Goal: Task Accomplishment & Management: Complete application form

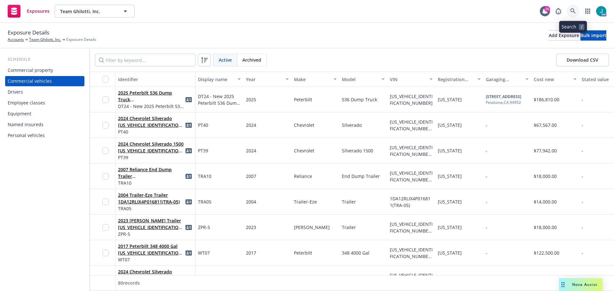
click at [574, 10] on icon at bounding box center [573, 11] width 6 height 6
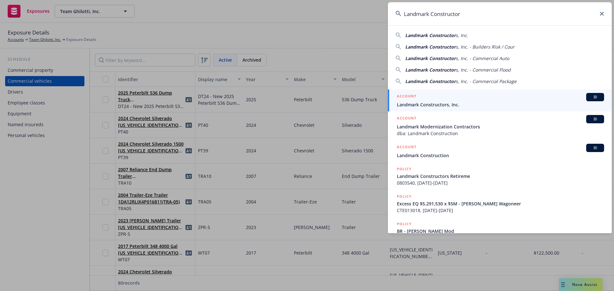
type input "Landmark Constructor"
click at [589, 96] on span "BI" at bounding box center [595, 97] width 13 height 6
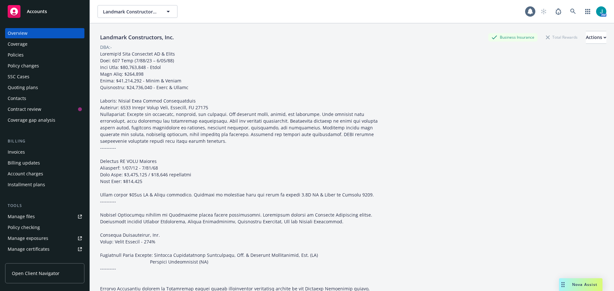
click at [33, 64] on div "Policy changes" at bounding box center [23, 66] width 31 height 10
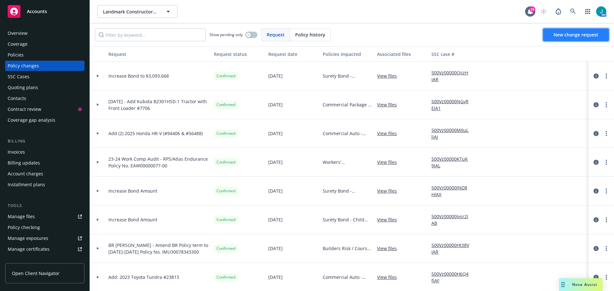
click at [581, 37] on span "New change request" at bounding box center [575, 35] width 45 height 6
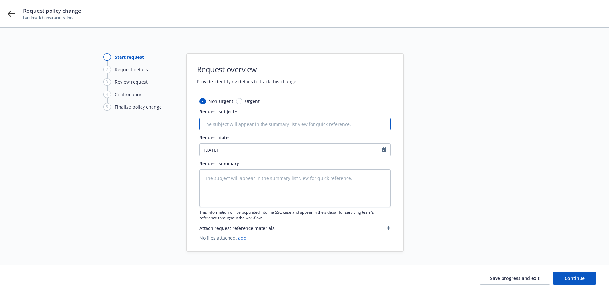
drag, startPoint x: 223, startPoint y: 123, endPoint x: 221, endPoint y: 116, distance: 7.1
click at [223, 123] on input "Request subject*" at bounding box center [294, 124] width 191 height 13
paste input "Add - 2024 Ford F150 #78748"
type textarea "x"
type input "Add - 2024 Ford F150 #78748"
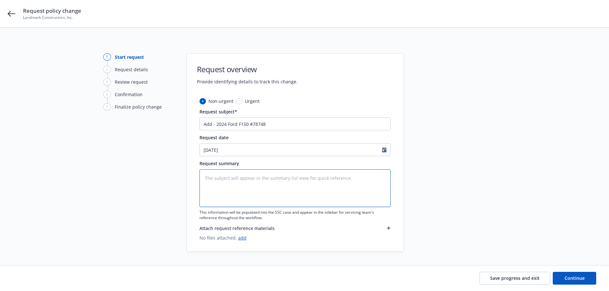
click at [218, 188] on textarea at bounding box center [294, 188] width 191 height 38
paste textarea "Add - 2024 Ford F150 #78748"
type textarea "x"
type textarea "Add - 2024 Ford F150 #78748"
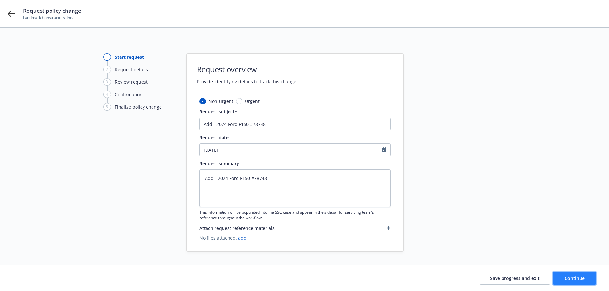
click at [576, 278] on span "Continue" at bounding box center [575, 278] width 20 height 6
type textarea "x"
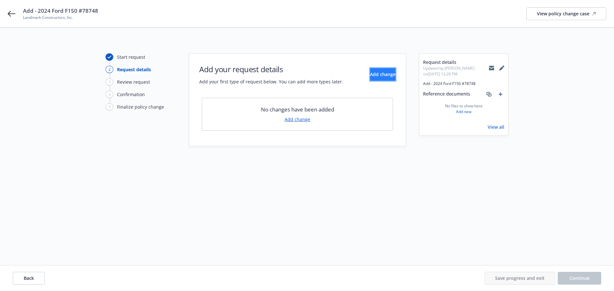
click at [370, 71] on span "Add change" at bounding box center [383, 74] width 26 height 6
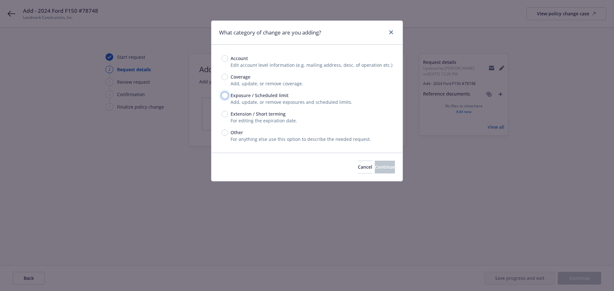
click at [225, 95] on input "Exposure / Scheduled limit" at bounding box center [225, 95] width 6 height 6
radio input "true"
click at [386, 168] on button "Continue" at bounding box center [385, 167] width 20 height 13
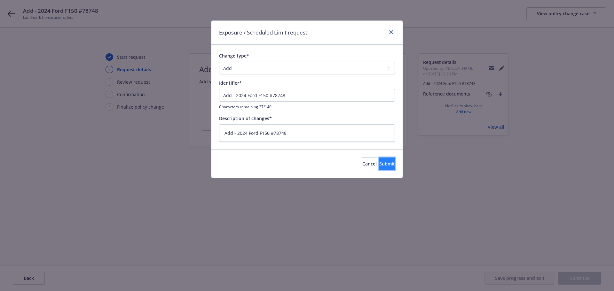
click at [386, 163] on button "Submit" at bounding box center [387, 164] width 16 height 13
type textarea "x"
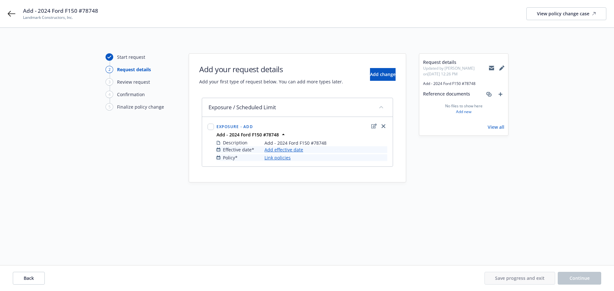
click at [296, 148] on link "Add effective date" at bounding box center [283, 149] width 39 height 7
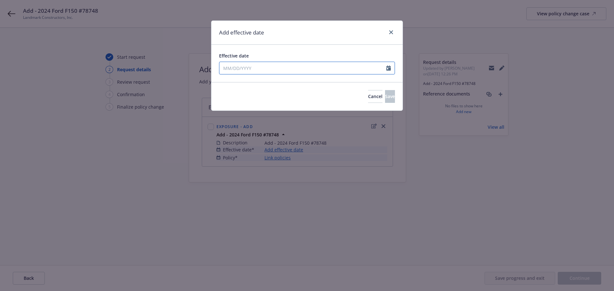
select select "9"
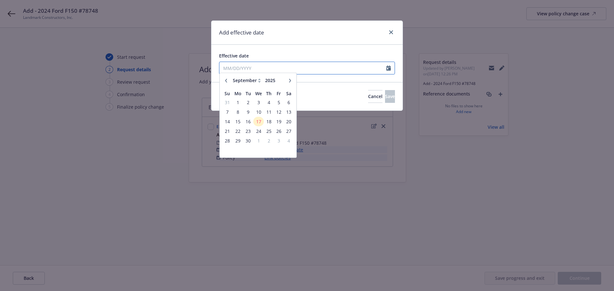
click at [246, 67] on input "Effective date" at bounding box center [302, 68] width 167 height 12
click at [257, 124] on span "17" at bounding box center [258, 125] width 9 height 8
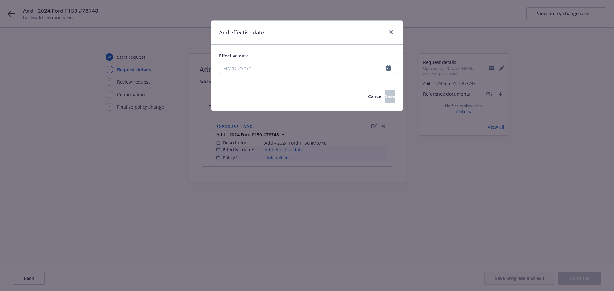
type input "[DATE]"
click at [385, 98] on span "Save" at bounding box center [390, 96] width 10 height 6
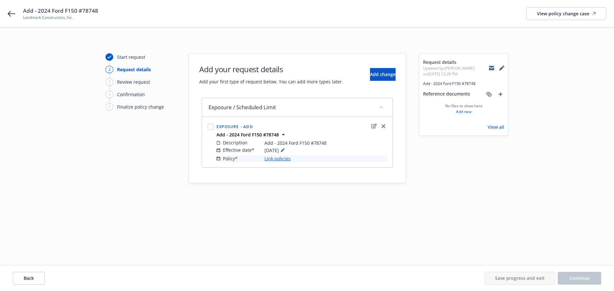
click at [272, 160] on link "Link policies" at bounding box center [277, 158] width 26 height 7
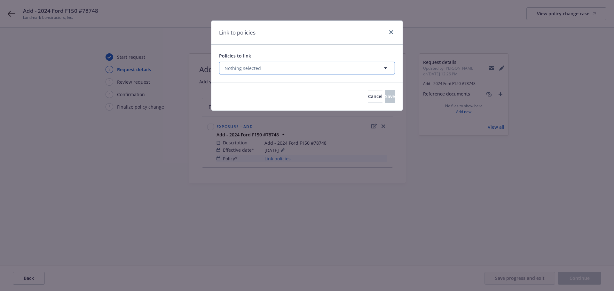
click at [301, 64] on button "Nothing selected" at bounding box center [307, 68] width 176 height 13
select select "ACTIVE"
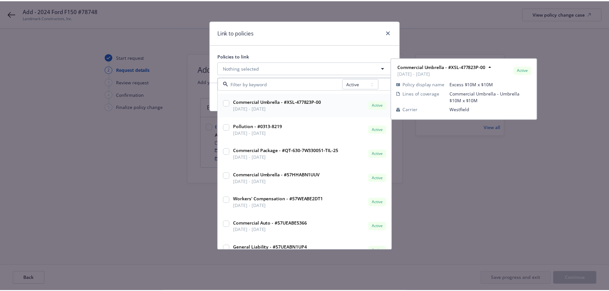
scroll to position [352, 0]
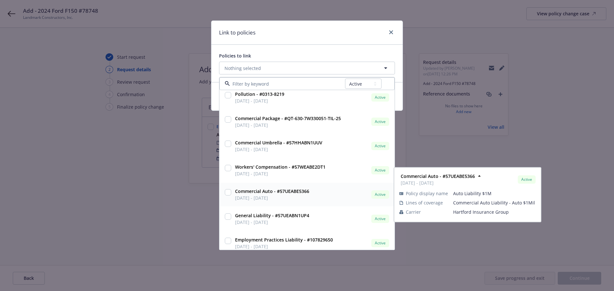
click at [227, 192] on input "checkbox" at bounding box center [228, 192] width 6 height 6
checkbox input "true"
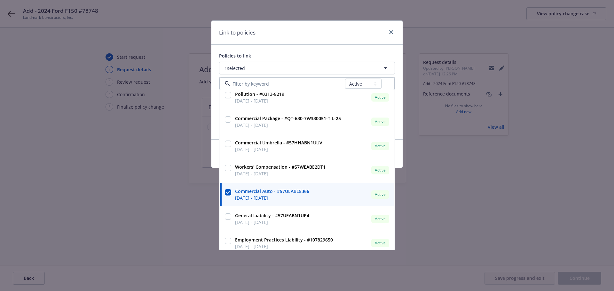
click at [588, 198] on div "Link to policies Policies to link 1 selected All Active Upcoming Expired Cancel…" at bounding box center [307, 145] width 614 height 291
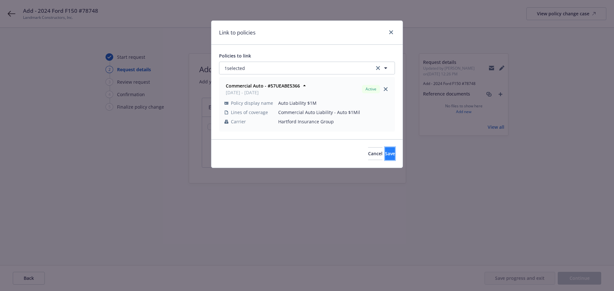
click at [385, 152] on span "Save" at bounding box center [390, 154] width 10 height 6
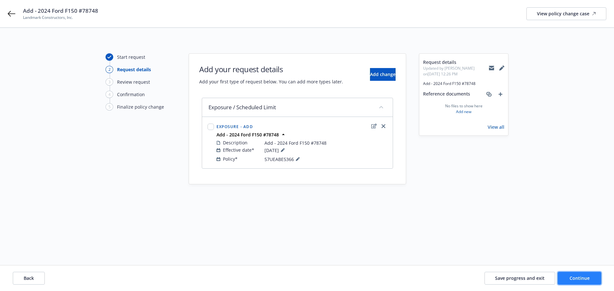
click at [590, 281] on button "Continue" at bounding box center [579, 278] width 43 height 13
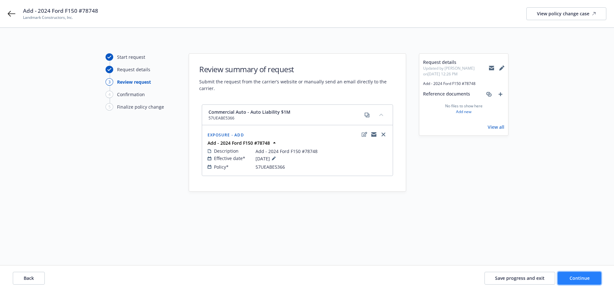
click at [576, 281] on button "Continue" at bounding box center [579, 278] width 43 height 13
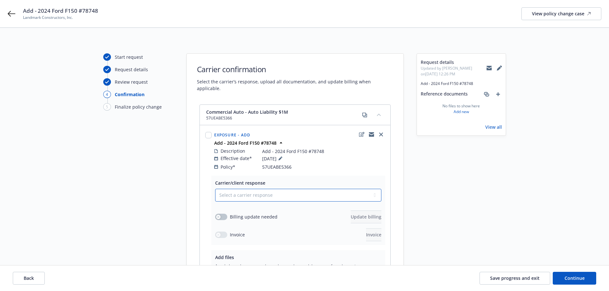
click at [248, 189] on select "Select a carrier response Accepted Accepted with revision No endorsement needed…" at bounding box center [298, 195] width 166 height 13
select select "NO_ENDORSEMENT_NEEDED"
click at [215, 189] on select "Select a carrier response Accepted Accepted with revision No endorsement needed…" at bounding box center [298, 195] width 166 height 13
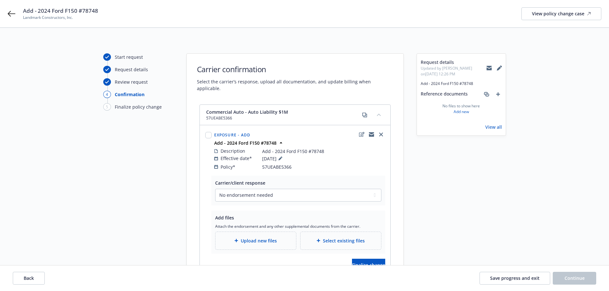
click at [251, 238] on span "Upload new files" at bounding box center [259, 241] width 36 height 7
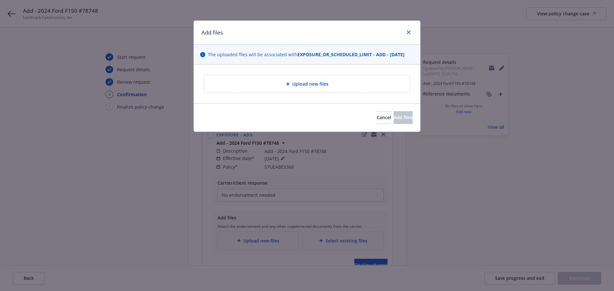
click at [285, 84] on div "Upload new files" at bounding box center [306, 83] width 195 height 7
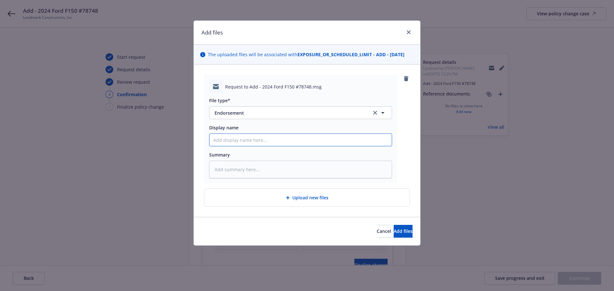
click at [241, 138] on input "Display name" at bounding box center [300, 140] width 182 height 12
paste input "Add - 2024 Ford F150 #78748"
type textarea "x"
type input "Add - 2024 Ford F150 #78748"
click at [235, 167] on textarea at bounding box center [300, 170] width 183 height 18
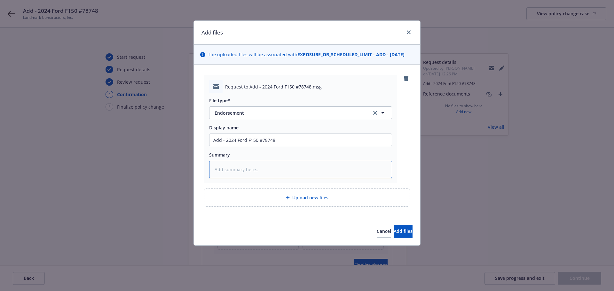
paste textarea "Add - 2024 Ford F150 #78748"
type textarea "x"
type textarea "Add - 2024 Ford F150 #78748"
click at [395, 233] on span "Add files" at bounding box center [403, 231] width 19 height 6
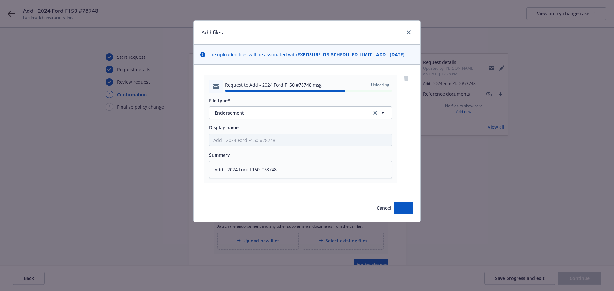
type textarea "x"
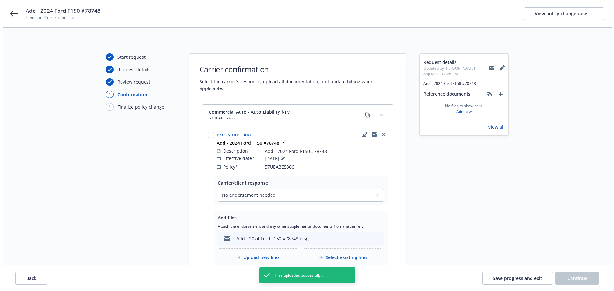
scroll to position [63, 0]
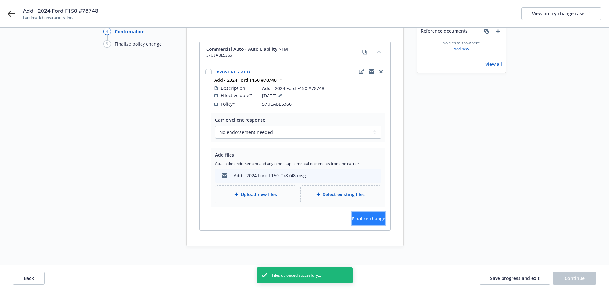
click at [369, 216] on span "Finalize change" at bounding box center [368, 219] width 33 height 6
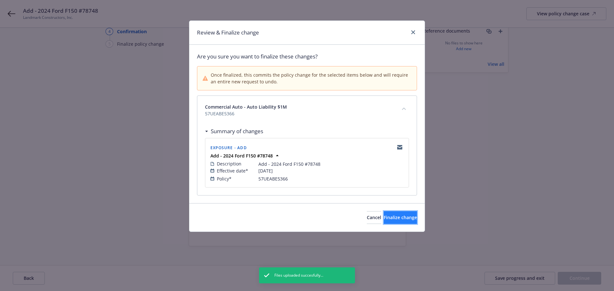
click at [391, 219] on span "Finalize change" at bounding box center [400, 218] width 33 height 6
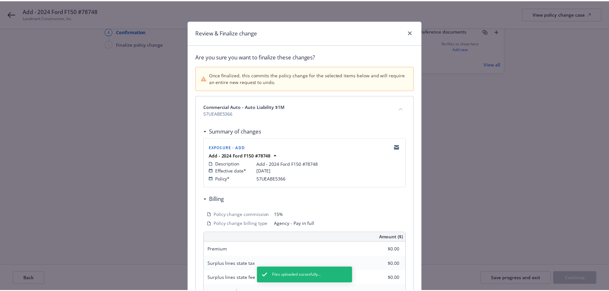
scroll to position [0, 0]
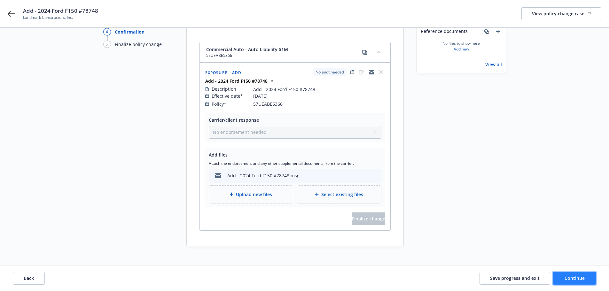
click at [576, 281] on button "Continue" at bounding box center [574, 278] width 43 height 13
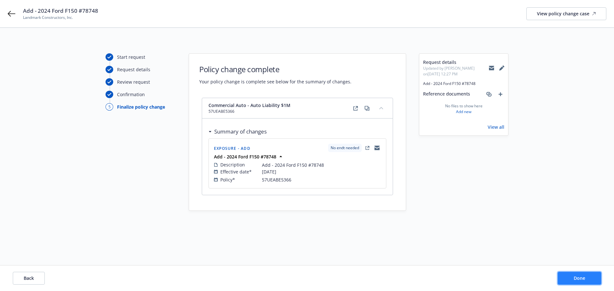
click at [589, 280] on button "Done" at bounding box center [579, 278] width 43 height 13
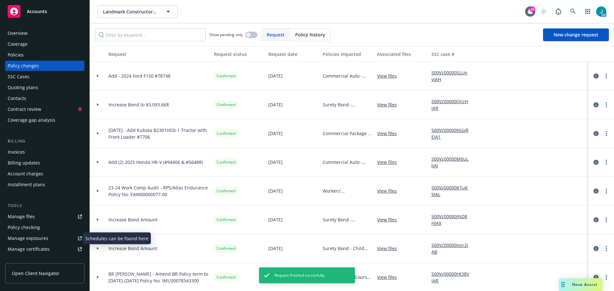
click at [38, 240] on div "Manage exposures" at bounding box center [28, 238] width 41 height 10
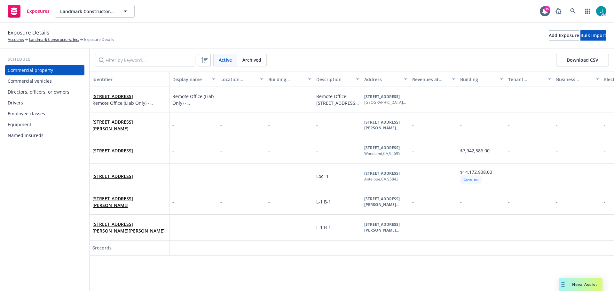
click at [28, 82] on div "Commercial vehicles" at bounding box center [30, 81] width 44 height 10
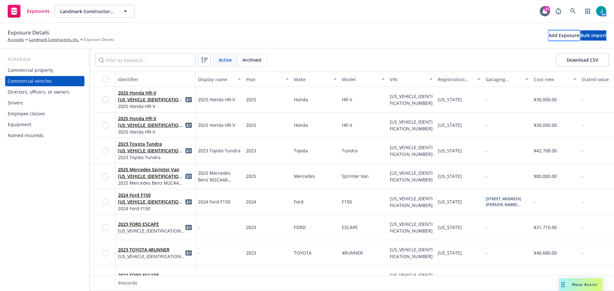
click at [549, 36] on div "Add Exposure" at bounding box center [564, 36] width 30 height 10
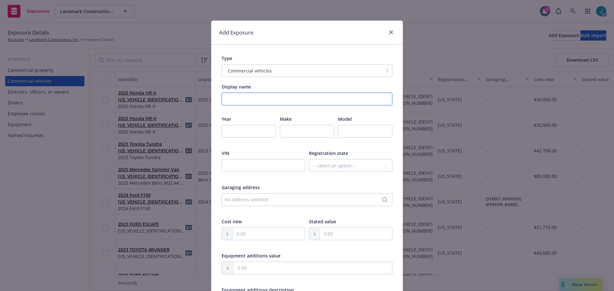
click at [247, 98] on input "Display name" at bounding box center [307, 99] width 171 height 13
click at [391, 35] on link "close" at bounding box center [391, 32] width 8 height 8
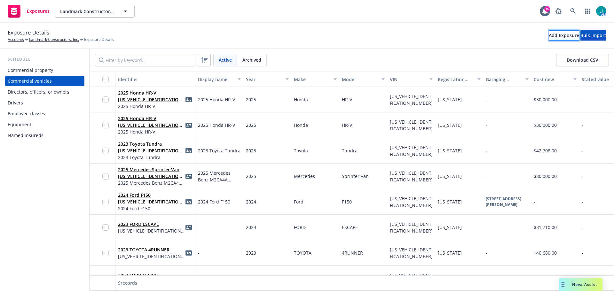
click at [549, 36] on div "Add Exposure" at bounding box center [564, 36] width 30 height 10
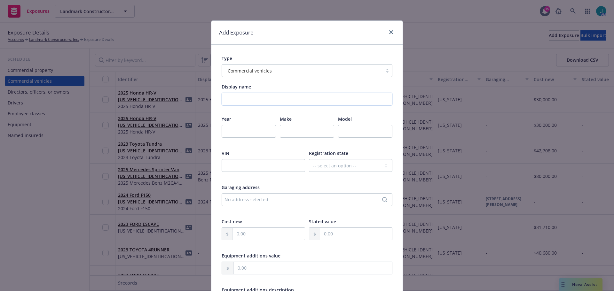
click at [240, 100] on input "Display name" at bounding box center [307, 99] width 171 height 13
paste input "Add - 2024 Ford F150 #78748"
drag, startPoint x: 236, startPoint y: 98, endPoint x: 214, endPoint y: 102, distance: 21.8
click at [214, 102] on div "Type Commercial vehicles Display name Add - 2024 Ford F150 #78748 Year Make Mod…" at bounding box center [306, 253] width 191 height 416
type input "2024 Ford F150 #78748"
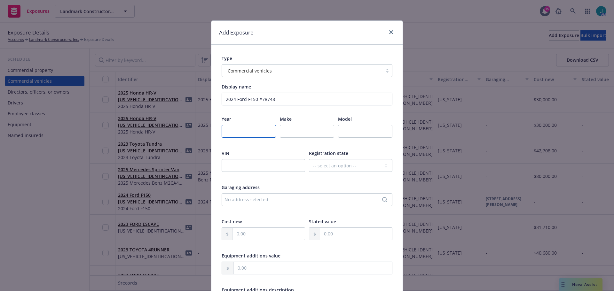
click at [227, 131] on input "number" at bounding box center [249, 131] width 54 height 13
type input "2024"
type input "Ford"
type input "F150"
click at [229, 163] on input "text" at bounding box center [263, 165] width 83 height 13
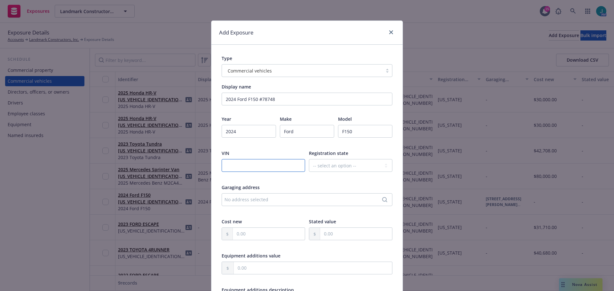
paste input "1FTEW2LP0RKD78748"
type input "1FTEW2LP0RKD78748"
click at [337, 167] on select "-- select an option -- Alaska Alabama Arkansas American Samoa Arizona Californi…" at bounding box center [350, 165] width 83 height 13
select select "CA"
click at [309, 159] on select "-- select an option -- Alaska Alabama Arkansas American Samoa Arizona Californi…" at bounding box center [350, 165] width 83 height 13
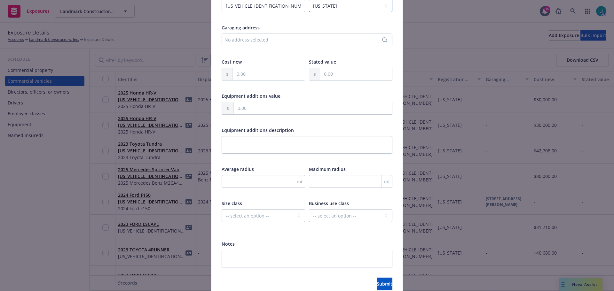
scroll to position [190, 0]
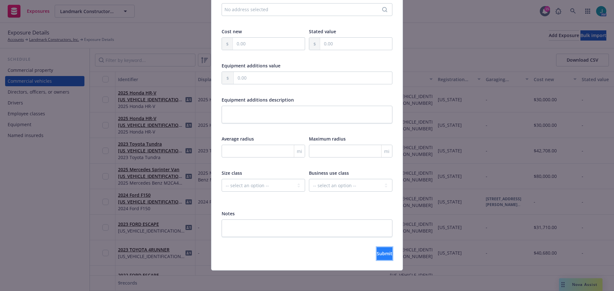
click at [377, 254] on span "Submit" at bounding box center [385, 254] width 16 height 6
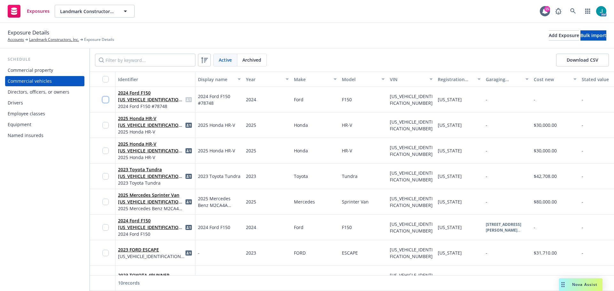
click at [105, 99] on input "checkbox" at bounding box center [105, 100] width 6 height 6
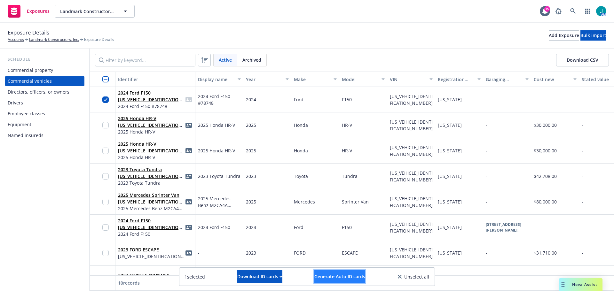
click at [344, 278] on span "Generate Auto ID cards" at bounding box center [339, 277] width 51 height 6
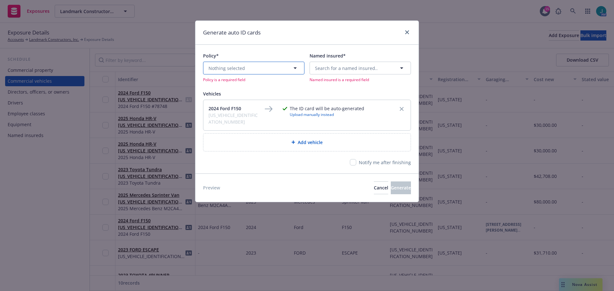
click at [253, 66] on button "Nothing selected" at bounding box center [253, 68] width 101 height 13
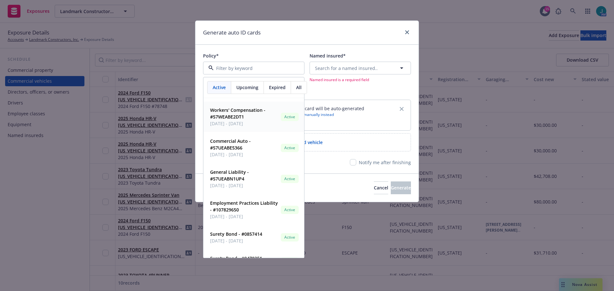
scroll to position [512, 0]
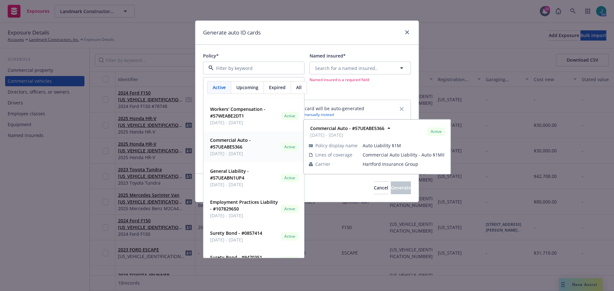
click at [231, 146] on strong "Commercial Auto - #57UEABE5366" at bounding box center [230, 143] width 41 height 13
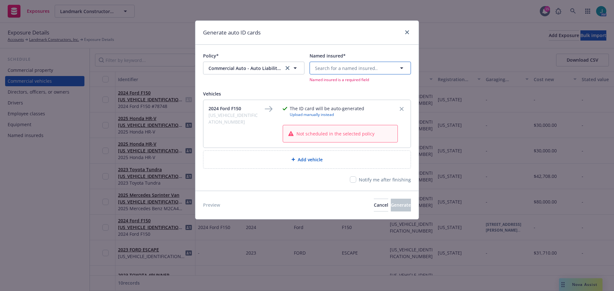
click at [365, 66] on span "Search for a named insured.." at bounding box center [346, 68] width 63 height 7
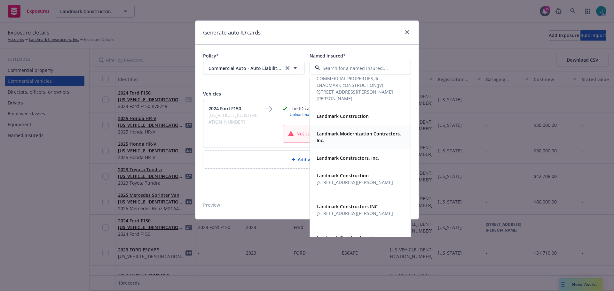
scroll to position [113, 0]
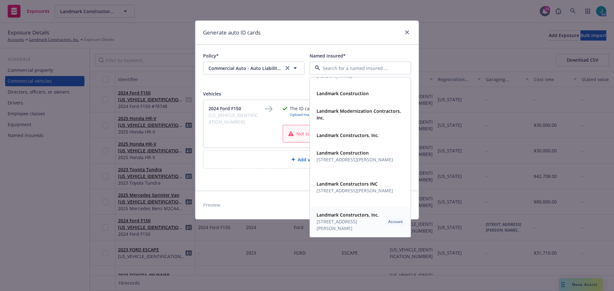
click at [352, 223] on span "4312 Anthony Court, Ste B Rocklin, CA 95677" at bounding box center [350, 224] width 66 height 13
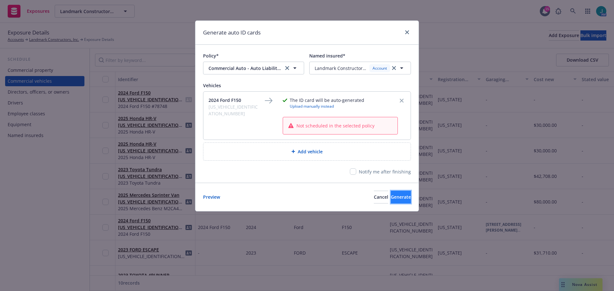
click at [395, 198] on span "Generate" at bounding box center [401, 197] width 20 height 6
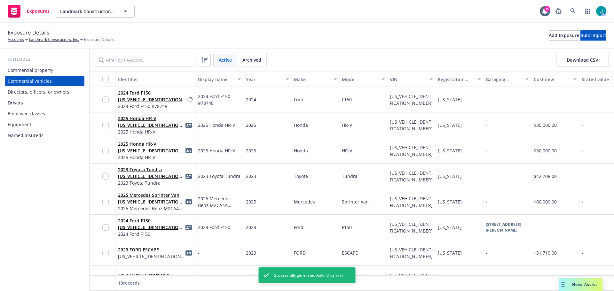
click at [35, 92] on div "Directors, officers, or owners" at bounding box center [39, 92] width 62 height 10
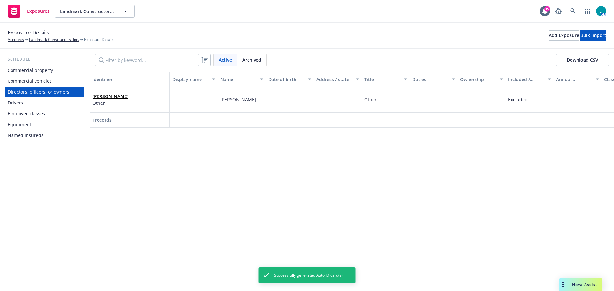
click at [35, 81] on div "Commercial vehicles" at bounding box center [30, 81] width 44 height 10
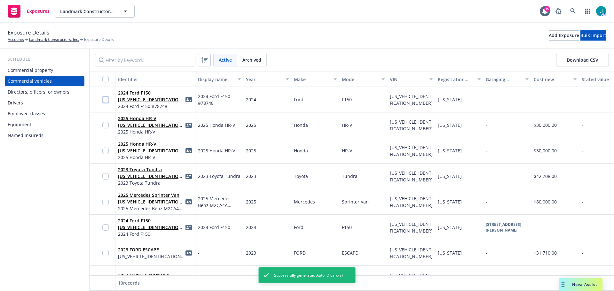
click at [104, 101] on input "checkbox" at bounding box center [105, 100] width 6 height 6
click at [246, 276] on div "Download ID cards" at bounding box center [259, 277] width 45 height 12
click at [242, 262] on link "Download uneditable ID cards" at bounding box center [246, 261] width 85 height 13
